Goal: Find contact information: Find contact information

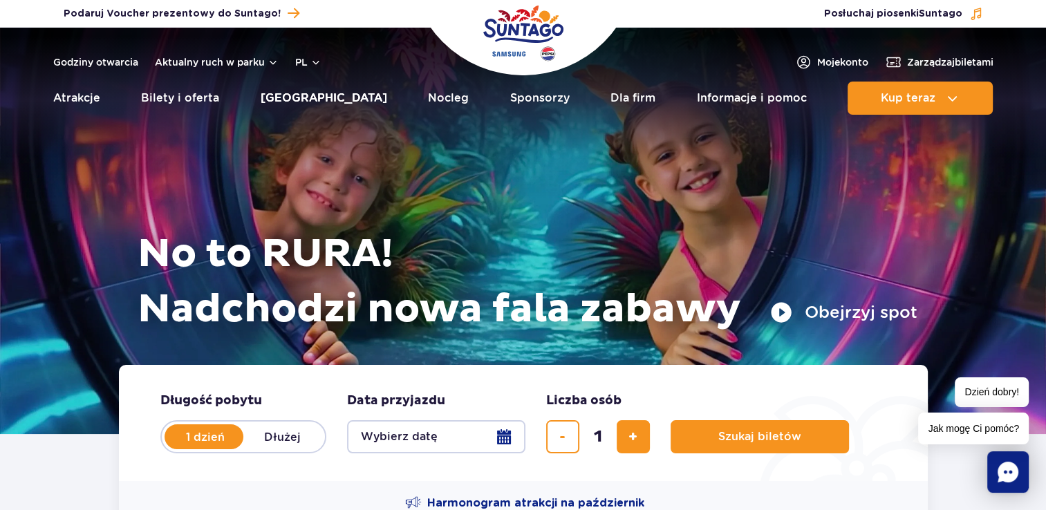
click at [315, 98] on link "[GEOGRAPHIC_DATA]" at bounding box center [324, 98] width 127 height 33
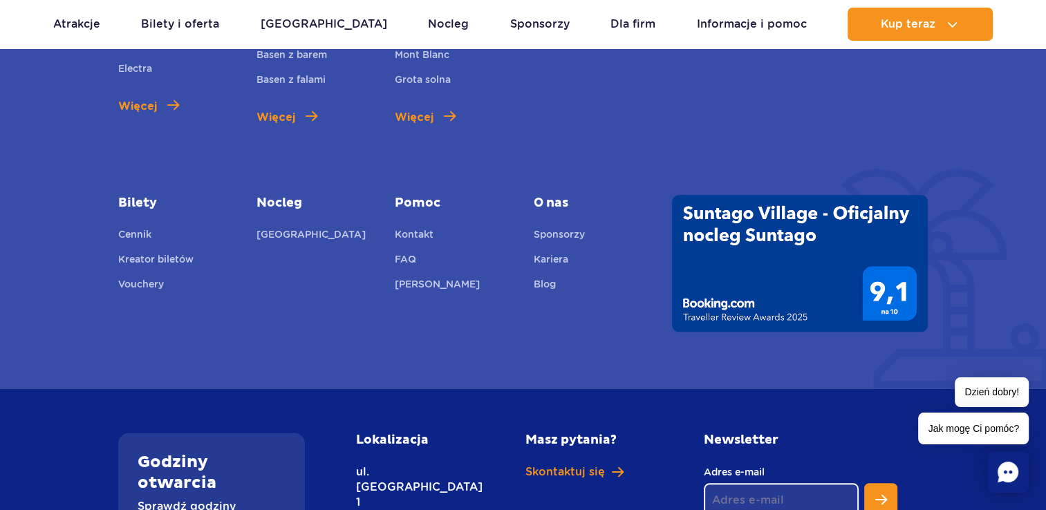
scroll to position [1037, 0]
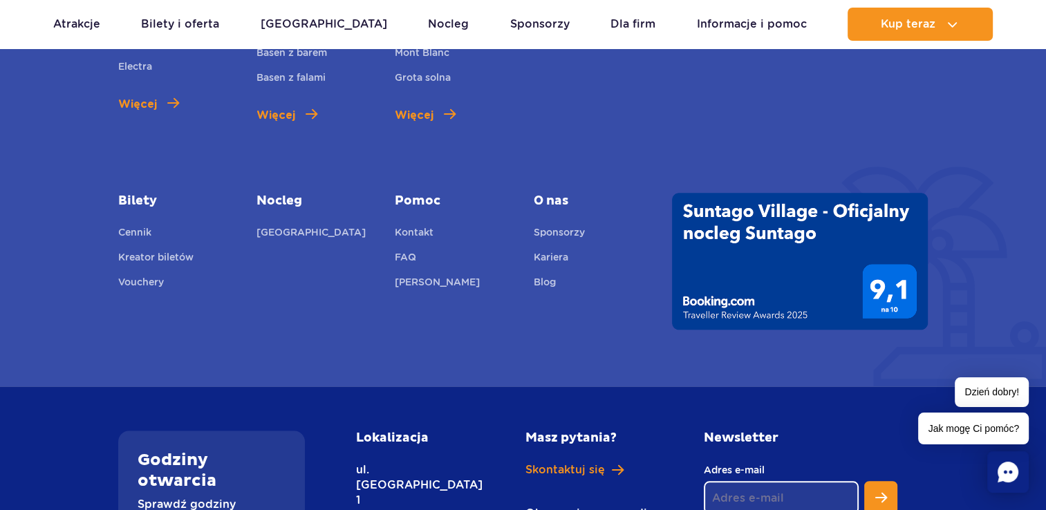
drag, startPoint x: 557, startPoint y: 267, endPoint x: 466, endPoint y: 241, distance: 94.3
click at [466, 241] on li "Kontakt" at bounding box center [454, 234] width 118 height 19
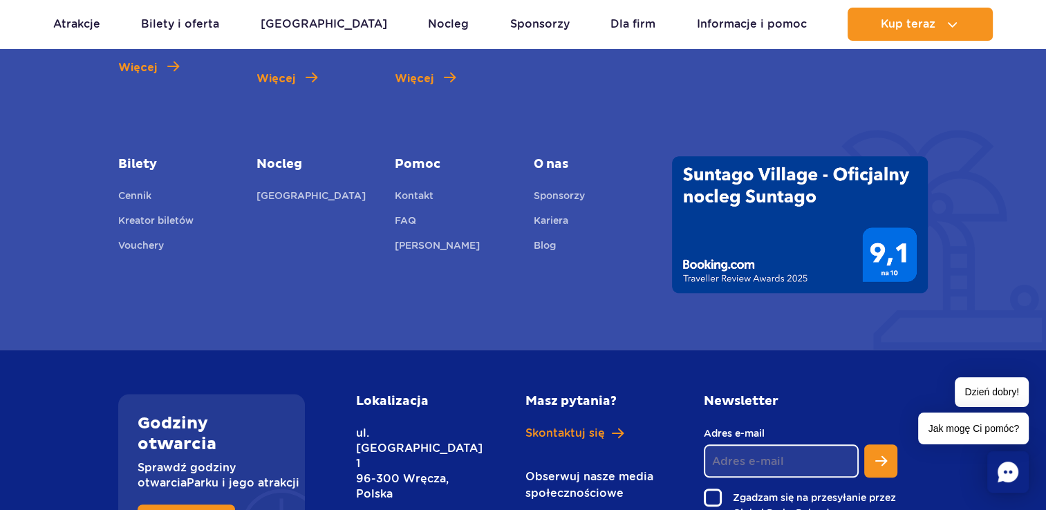
scroll to position [1106, 0]
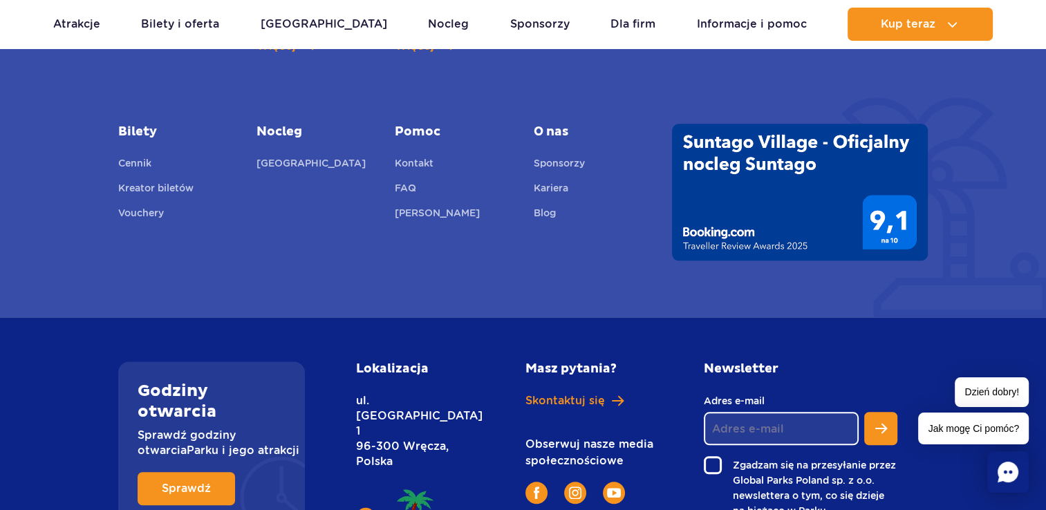
drag, startPoint x: 362, startPoint y: 399, endPoint x: 448, endPoint y: 423, distance: 89.1
click at [448, 425] on p "ul. [STREET_ADDRESS]" at bounding box center [409, 431] width 107 height 76
